Goal: Complete application form

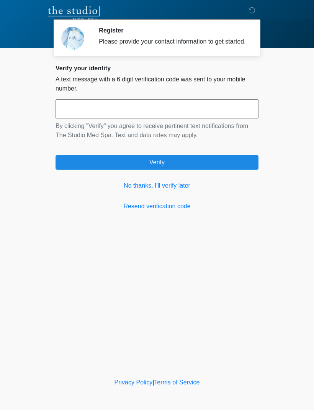
click at [163, 190] on link "No thanks, I'll verify later" at bounding box center [156, 185] width 203 height 9
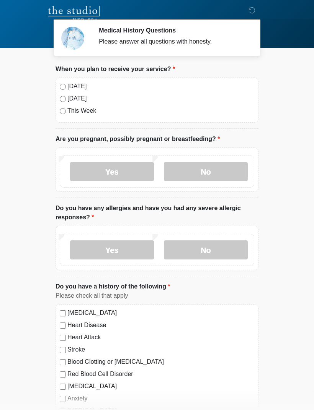
click at [65, 84] on div "[DATE]" at bounding box center [157, 86] width 194 height 9
click at [60, 94] on div "[DATE]" at bounding box center [157, 98] width 194 height 9
click at [60, 91] on div "[DATE] [DATE] This Week" at bounding box center [156, 100] width 203 height 45
click at [60, 94] on div "[DATE]" at bounding box center [157, 98] width 194 height 9
click at [64, 93] on div "[DATE] [DATE] This Week" at bounding box center [156, 100] width 203 height 45
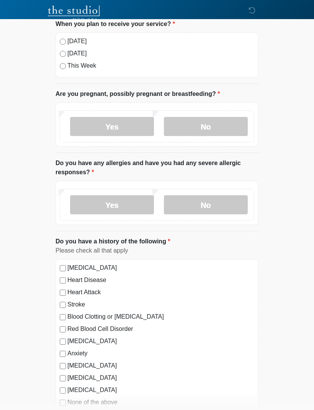
scroll to position [45, 0]
click at [229, 133] on label "No" at bounding box center [206, 126] width 84 height 19
click at [217, 205] on label "No" at bounding box center [206, 204] width 84 height 19
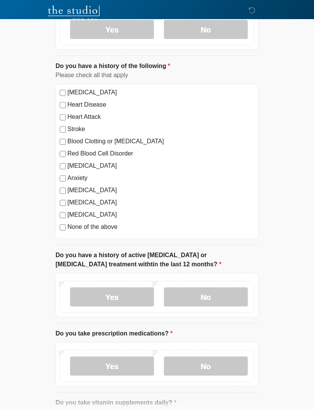
scroll to position [221, 0]
click at [74, 223] on label "None of the above" at bounding box center [160, 227] width 187 height 9
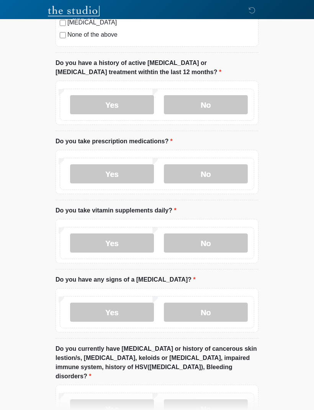
scroll to position [415, 0]
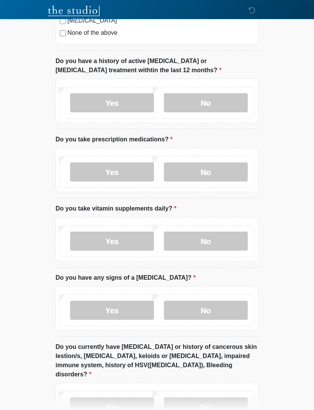
click at [219, 103] on label "No" at bounding box center [206, 103] width 84 height 19
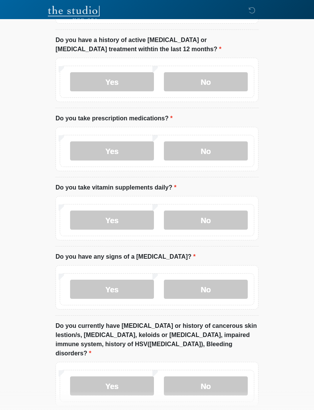
scroll to position [436, 0]
click at [220, 155] on label "No" at bounding box center [206, 150] width 84 height 19
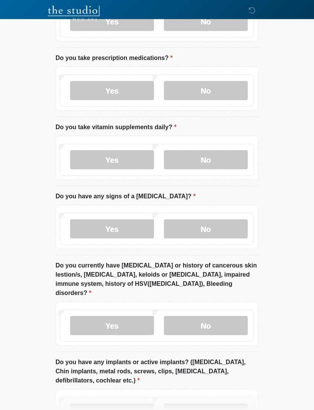
scroll to position [497, 0]
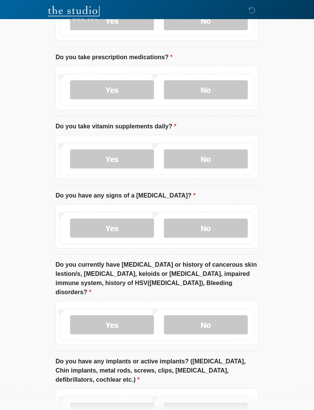
click at [140, 161] on label "Yes" at bounding box center [112, 159] width 84 height 19
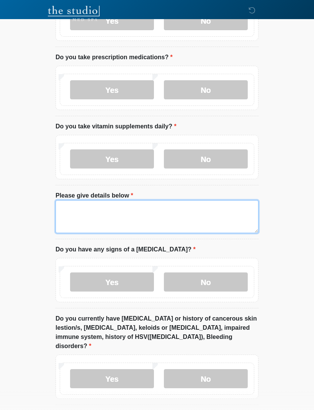
click at [160, 215] on textarea "Please give details below" at bounding box center [156, 216] width 203 height 33
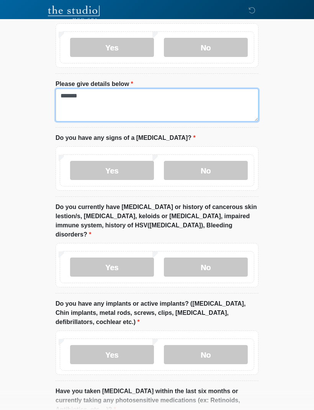
scroll to position [609, 0]
type textarea "*******"
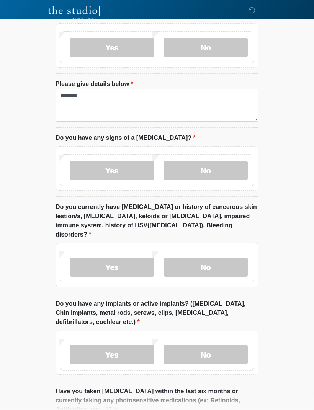
click at [184, 178] on label "No" at bounding box center [206, 170] width 84 height 19
click at [220, 258] on label "No" at bounding box center [206, 267] width 84 height 19
click at [213, 265] on label "No" at bounding box center [206, 267] width 84 height 19
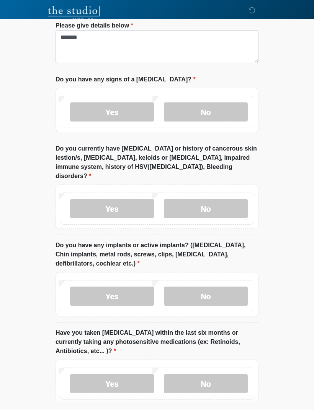
scroll to position [693, 0]
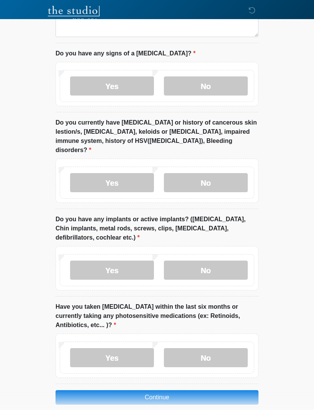
click at [220, 268] on label "No" at bounding box center [206, 270] width 84 height 19
click at [224, 350] on label "No" at bounding box center [206, 357] width 84 height 19
click at [230, 390] on button "Continue" at bounding box center [156, 397] width 203 height 15
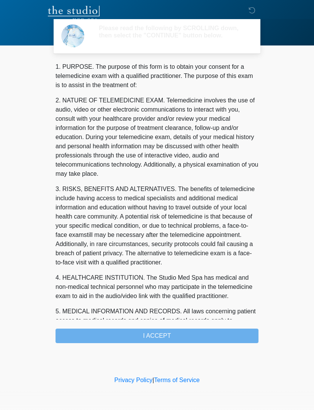
scroll to position [0, 0]
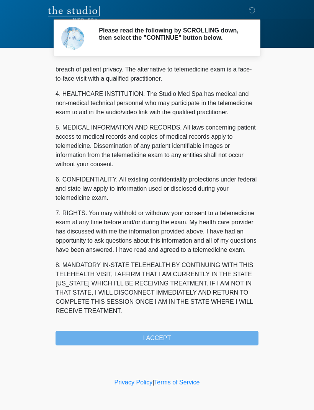
click at [190, 332] on div "1. PURPOSE. The purpose of this form is to obtain your consent for a telemedici…" at bounding box center [156, 205] width 203 height 281
click at [203, 342] on button "I ACCEPT" at bounding box center [156, 338] width 203 height 15
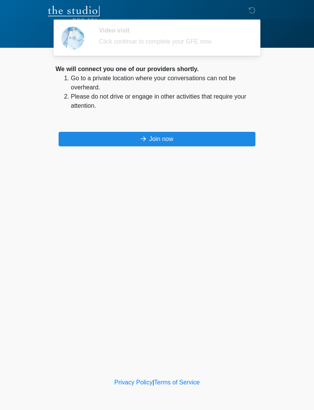
click at [242, 146] on button "Join now" at bounding box center [157, 139] width 197 height 15
